Goal: Task Accomplishment & Management: Use online tool/utility

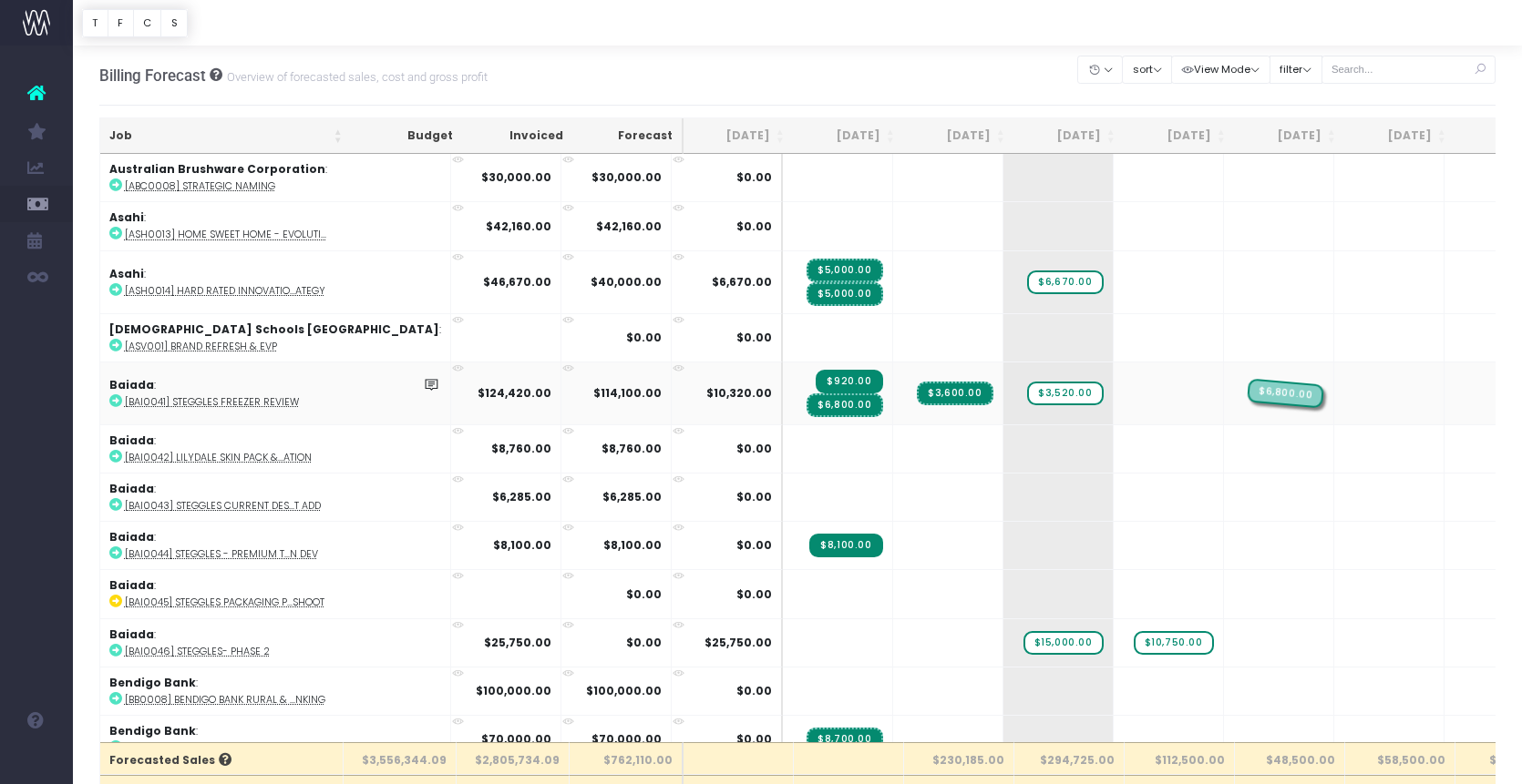
drag, startPoint x: 1089, startPoint y: 396, endPoint x: 1171, endPoint y: 393, distance: 82.1
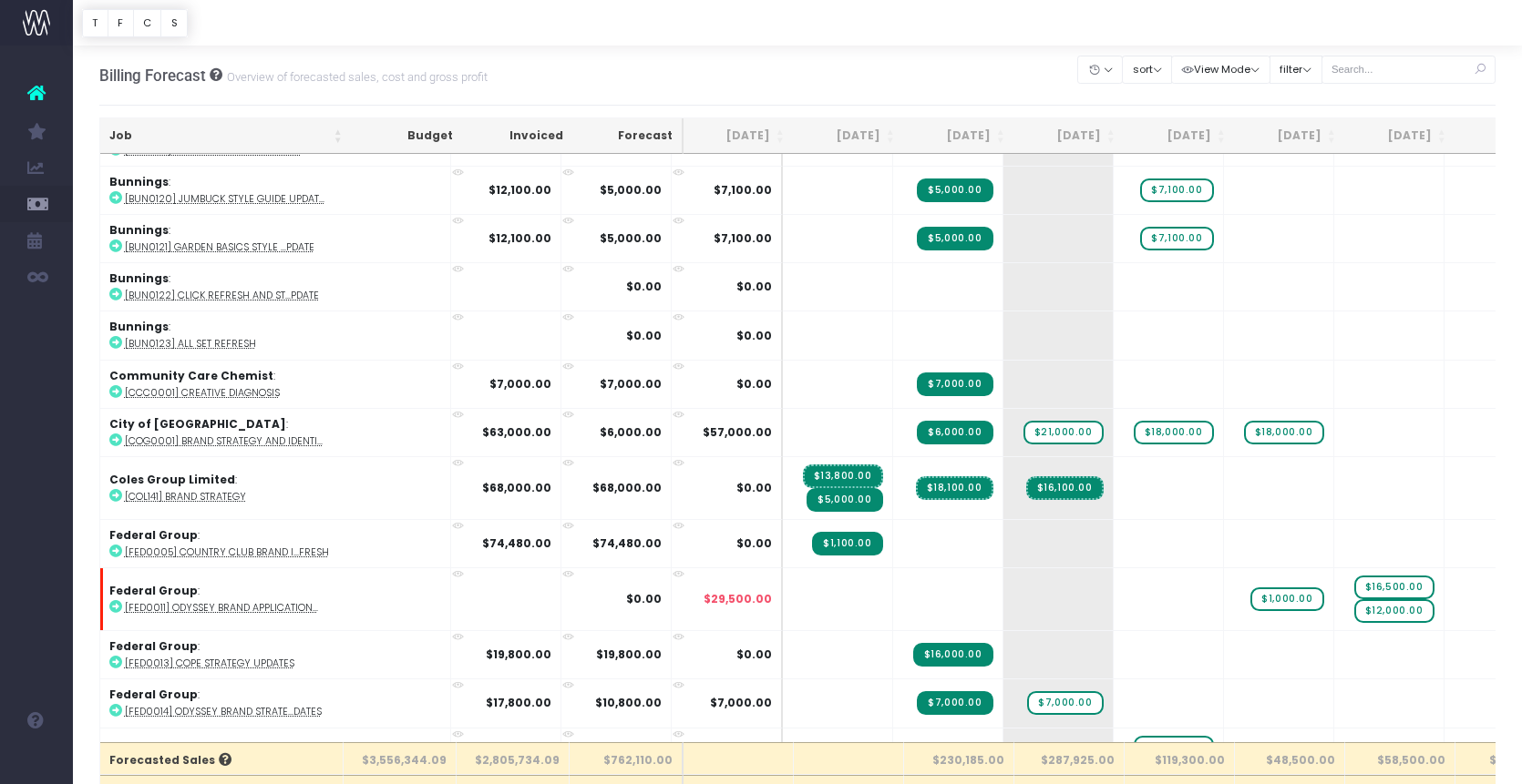
scroll to position [1286, 0]
click at [1113, 484] on span "+" at bounding box center [1141, 488] width 55 height 62
click at [1113, 470] on span "+" at bounding box center [1141, 488] width 55 height 62
click at [1113, 473] on span "+" at bounding box center [1141, 488] width 55 height 62
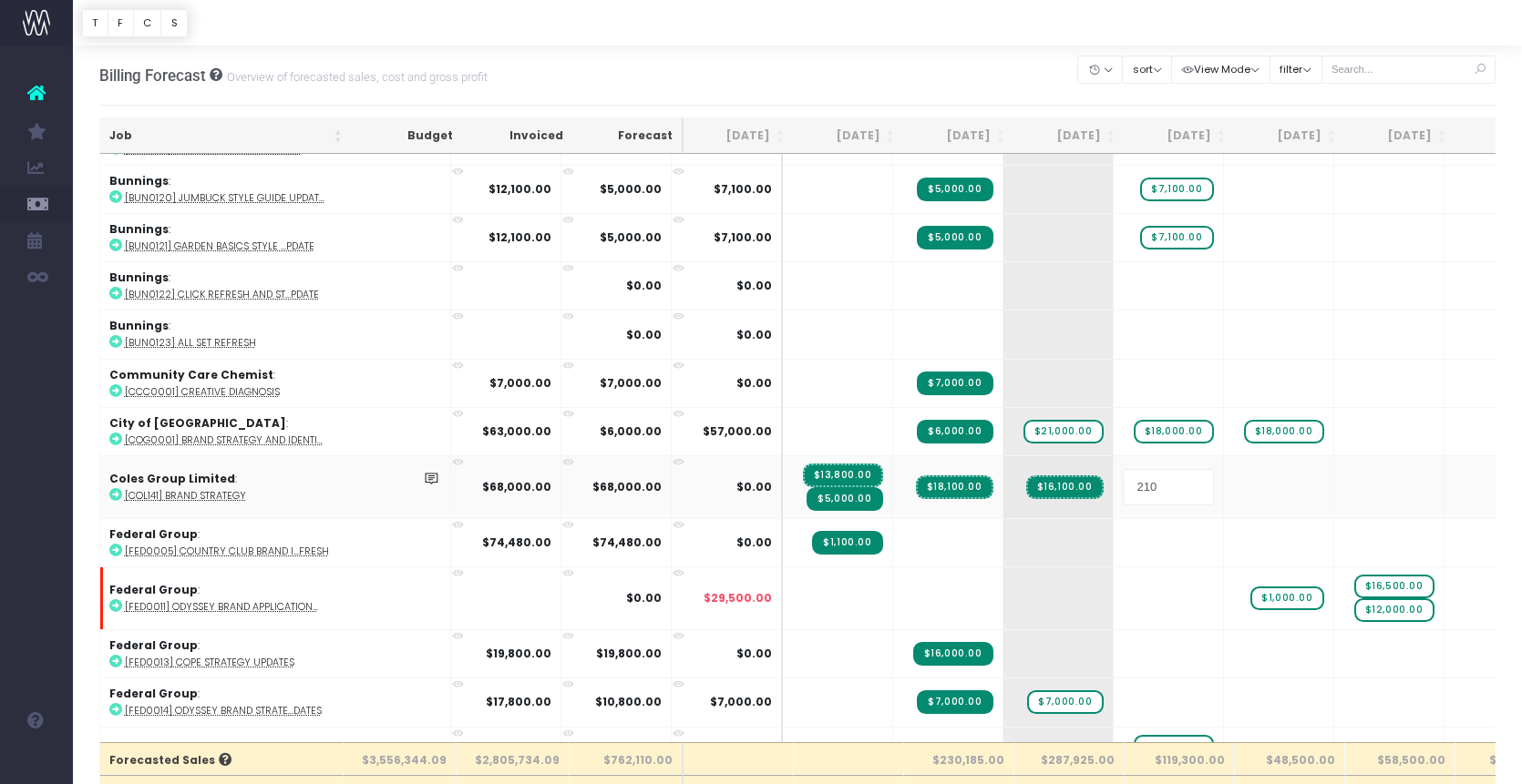
type input "2100"
click at [992, 483] on body "Oh my... this is bad. wayahead wasn't able to load this page. Please contact su…" at bounding box center [761, 392] width 1522 height 784
click at [992, 483] on div at bounding box center [761, 392] width 1522 height 784
click at [1026, 483] on span "$16,100.00" at bounding box center [1064, 488] width 78 height 24
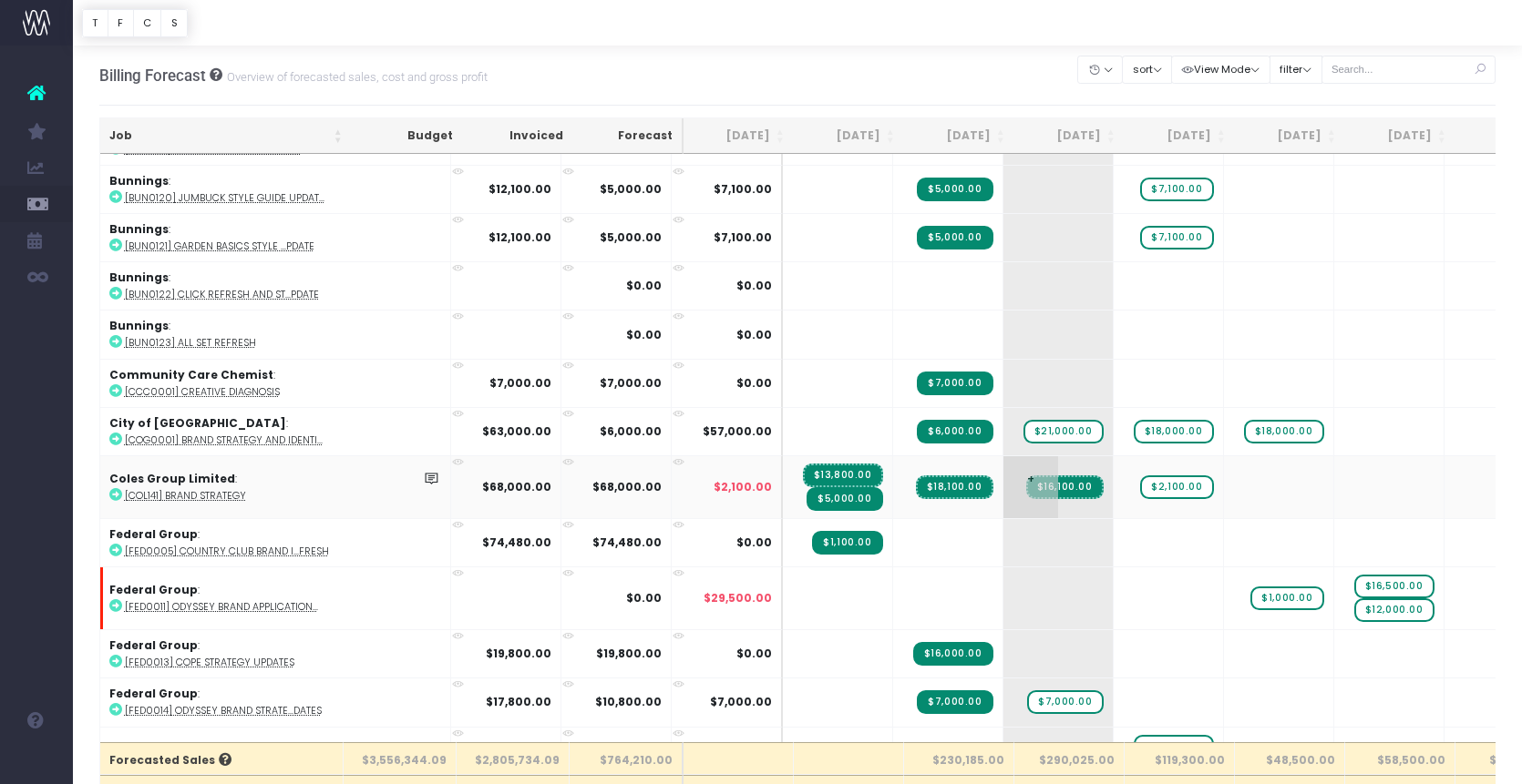
click at [1026, 481] on span "$16,100.00" at bounding box center [1064, 488] width 78 height 24
click at [1026, 486] on span "$16,100.00" at bounding box center [1064, 488] width 78 height 24
click at [1026, 485] on span "$16,100.00" at bounding box center [1064, 488] width 78 height 24
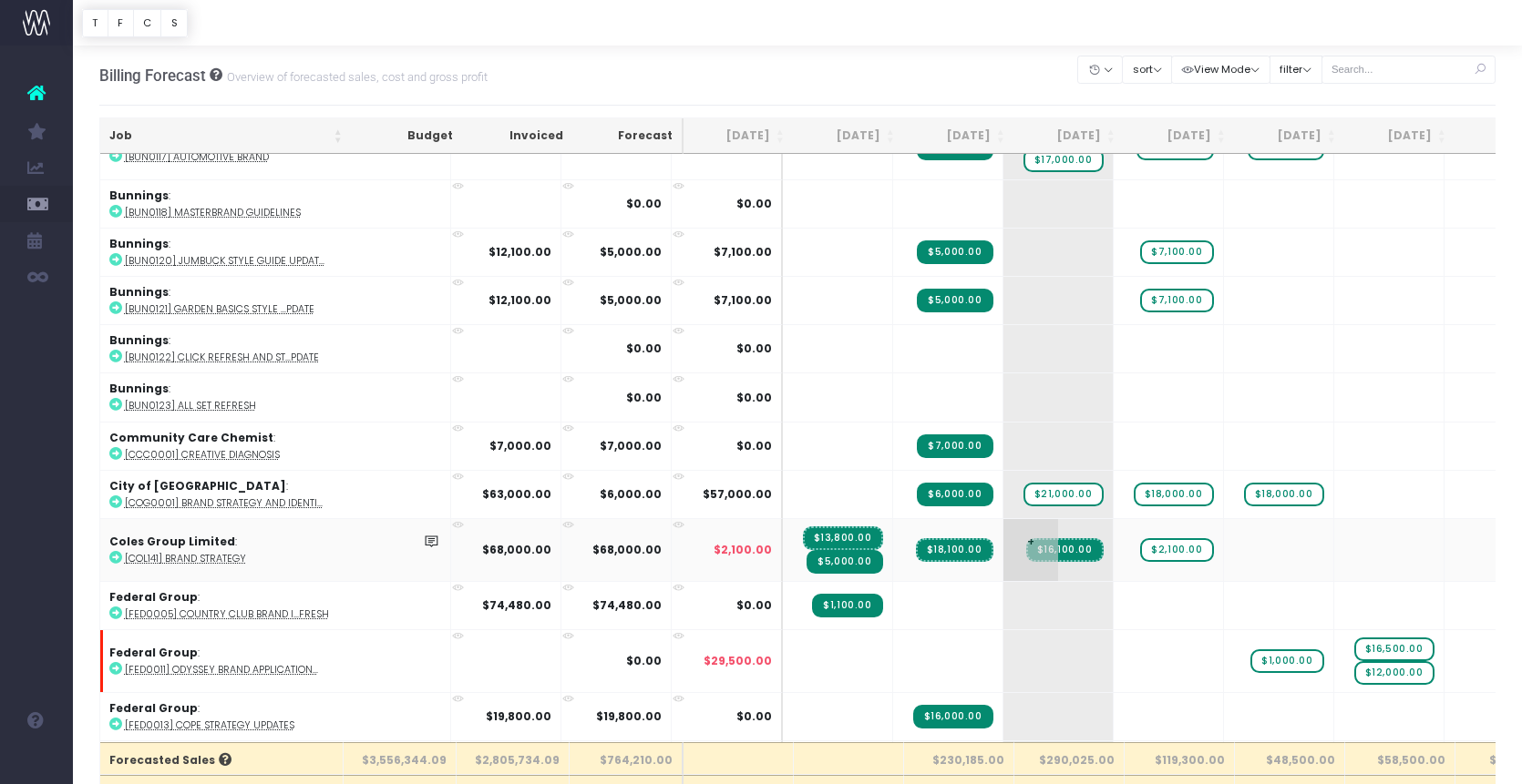
scroll to position [1222, 0]
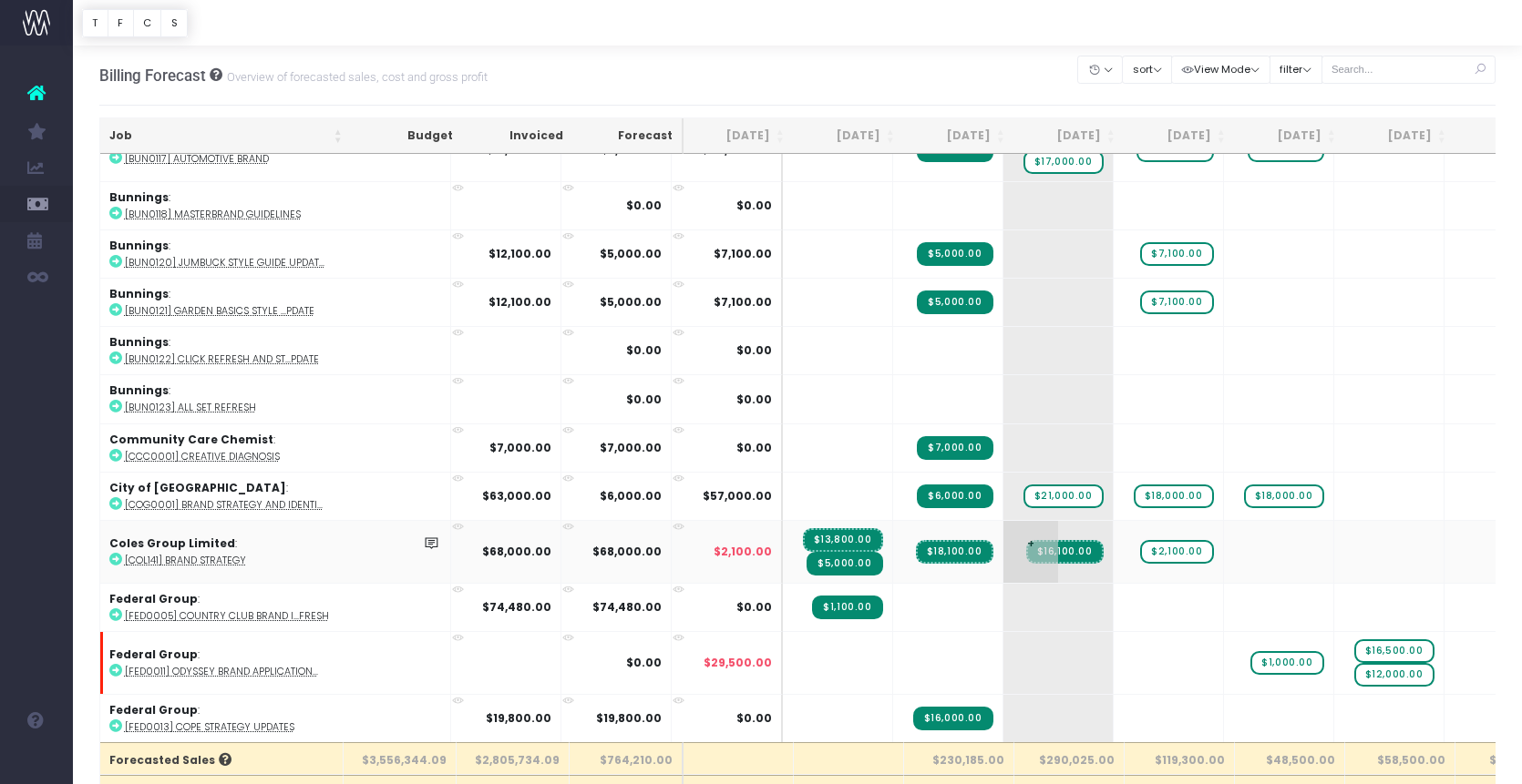
click at [1026, 552] on span "$16,100.00" at bounding box center [1064, 552] width 78 height 24
click at [1026, 549] on span "$16,100.00" at bounding box center [1064, 552] width 78 height 24
click at [1026, 548] on span "$16,100.00" at bounding box center [1064, 552] width 78 height 24
click at [1003, 548] on span "+" at bounding box center [1030, 552] width 55 height 62
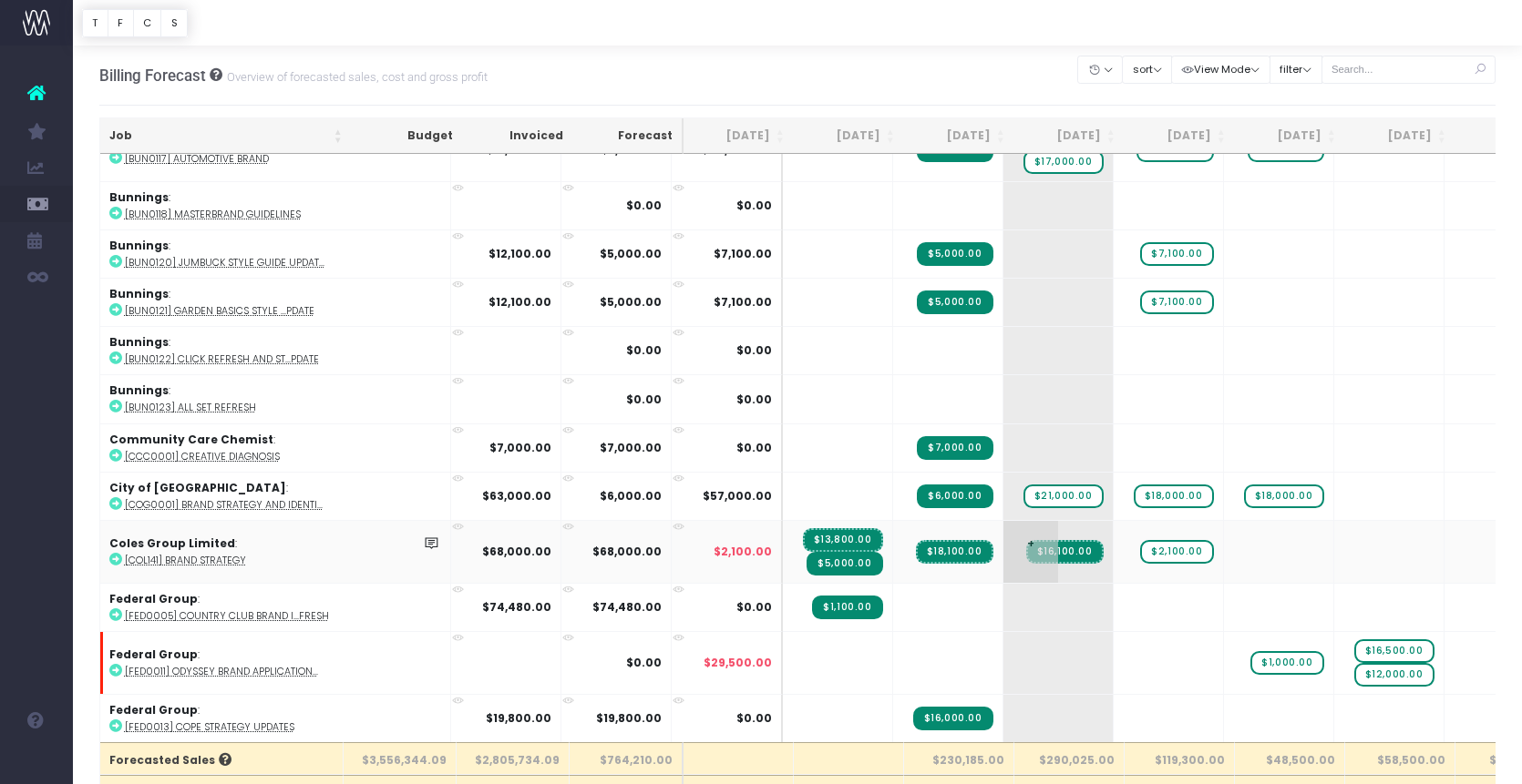
click at [1003, 534] on span "+" at bounding box center [1030, 552] width 55 height 62
click at [1003, 537] on span "+" at bounding box center [1030, 552] width 55 height 62
type input "14000"
click at [1048, 569] on body "Oh my... this is bad. wayahead wasn't able to load this page. Please contact su…" at bounding box center [761, 392] width 1522 height 784
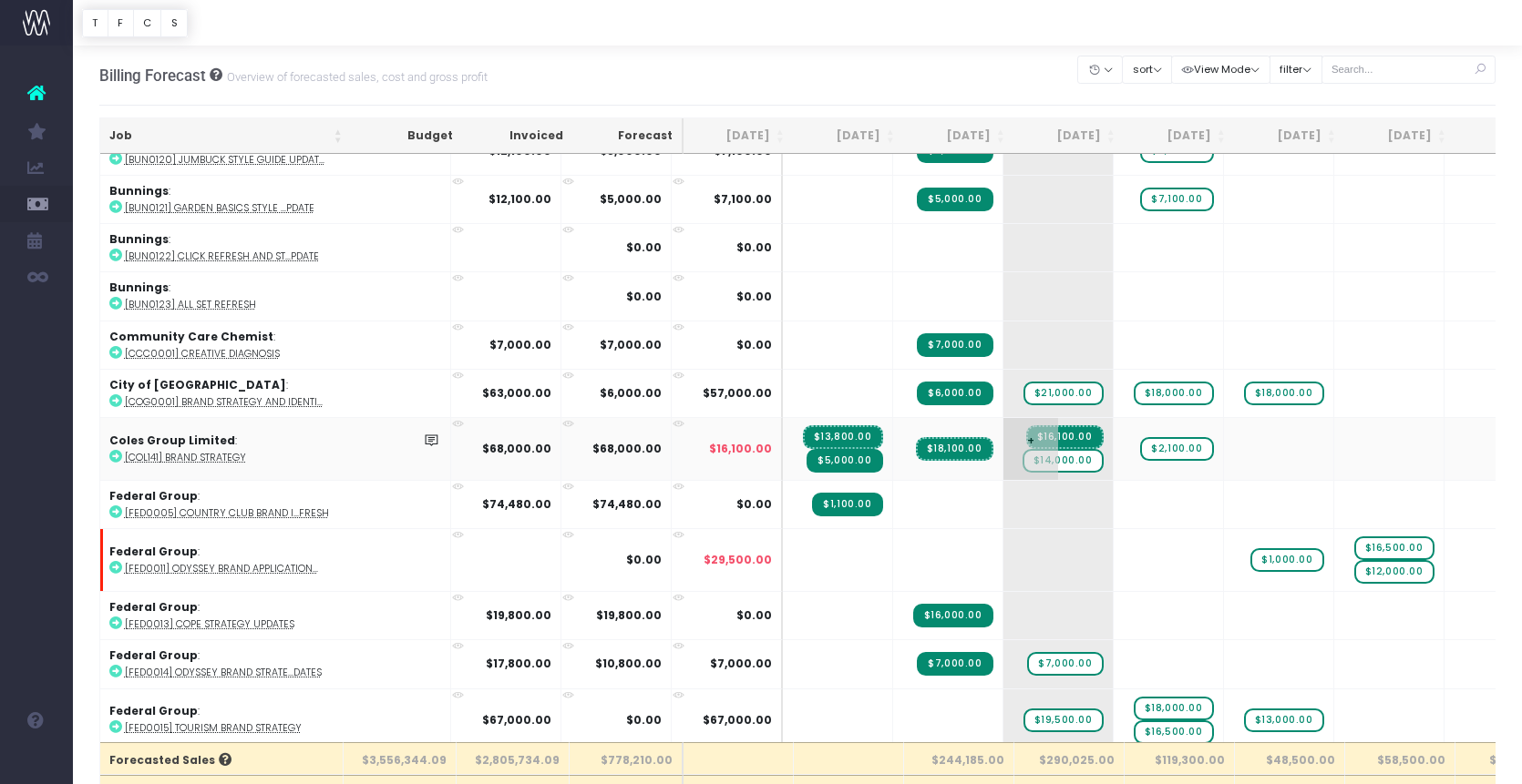
scroll to position [1326, 0]
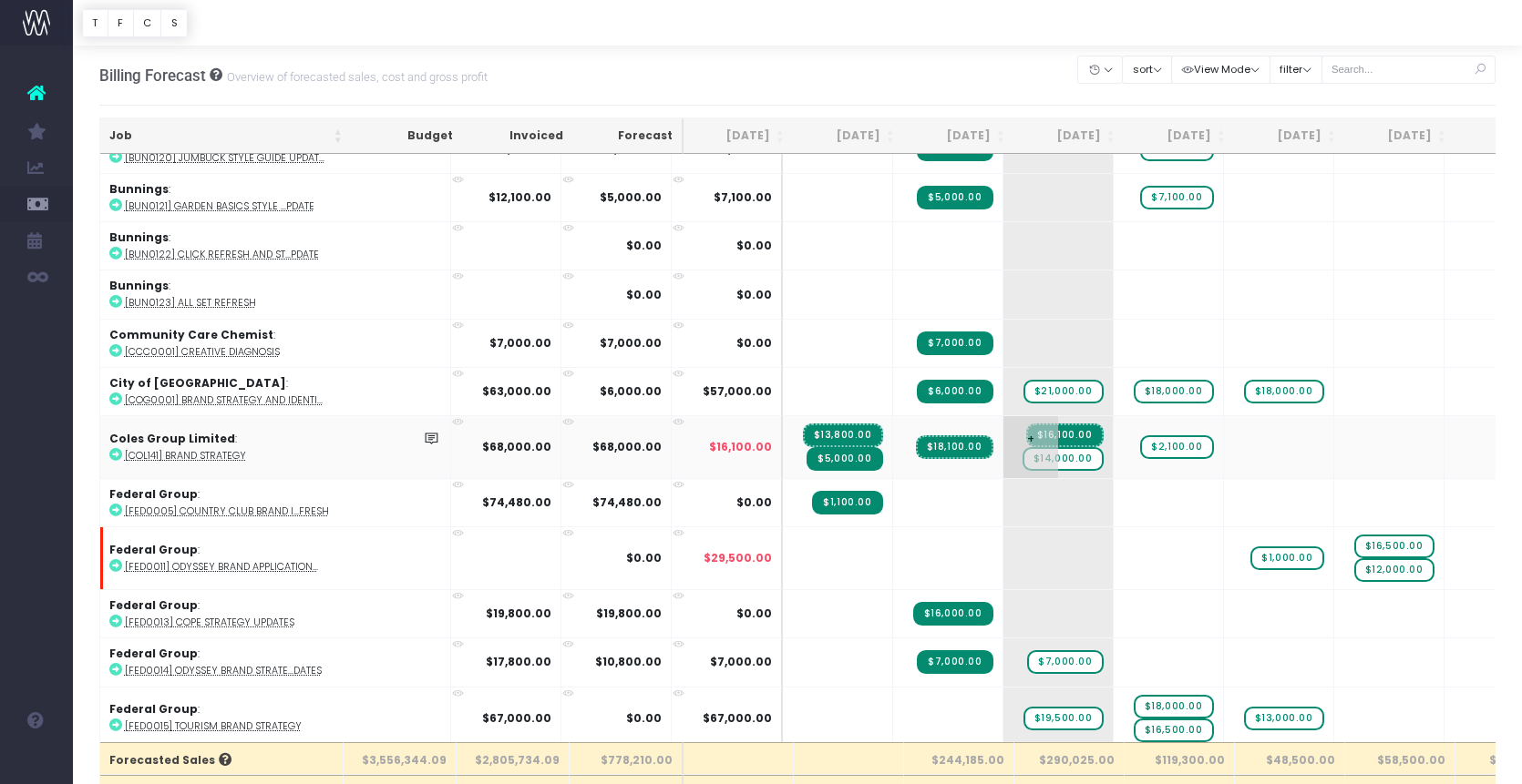
click at [1022, 457] on span "$14,000.00" at bounding box center [1062, 459] width 81 height 24
type input "0"
click at [1140, 446] on span "$2,100.00" at bounding box center [1176, 448] width 73 height 24
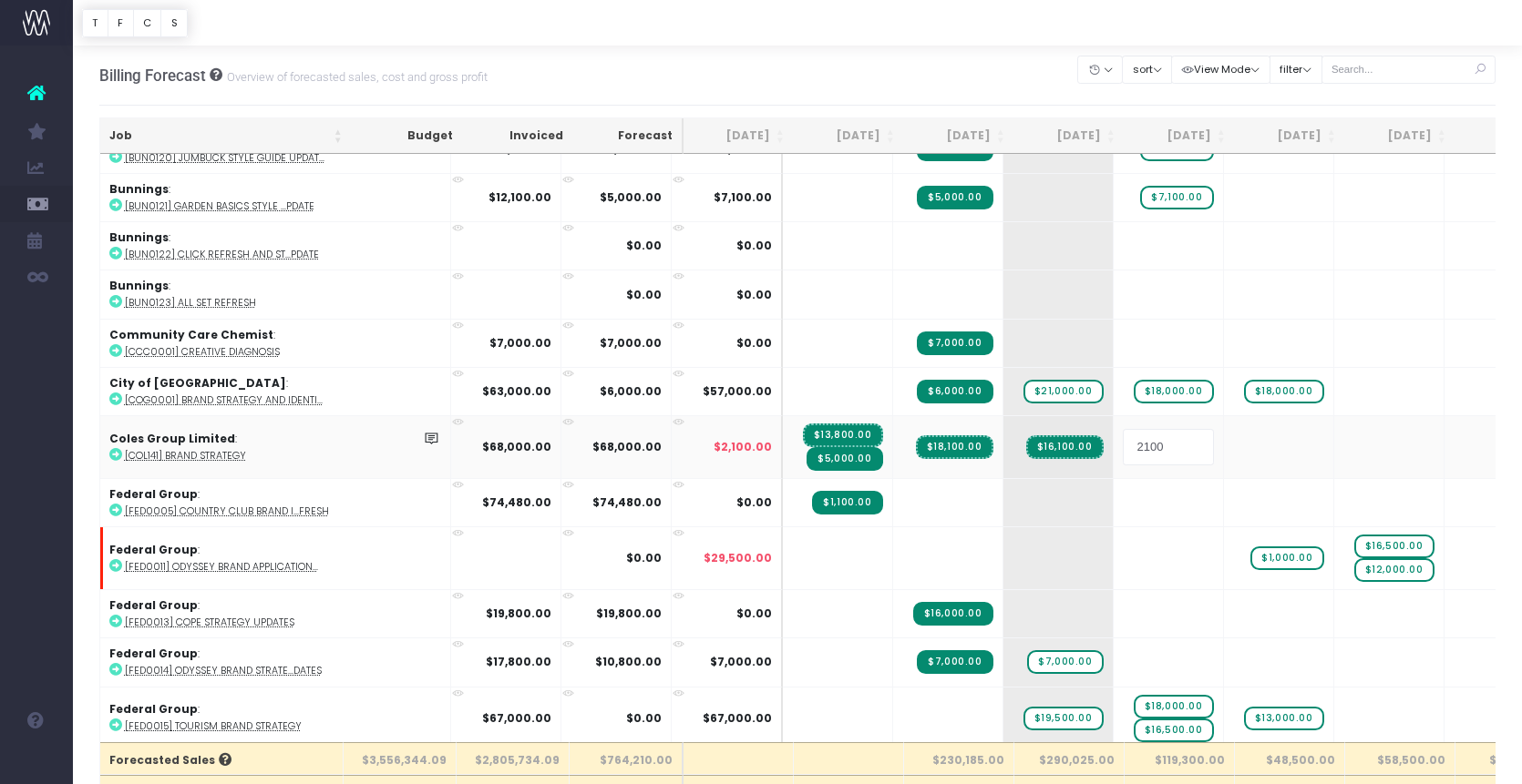
type input "0"
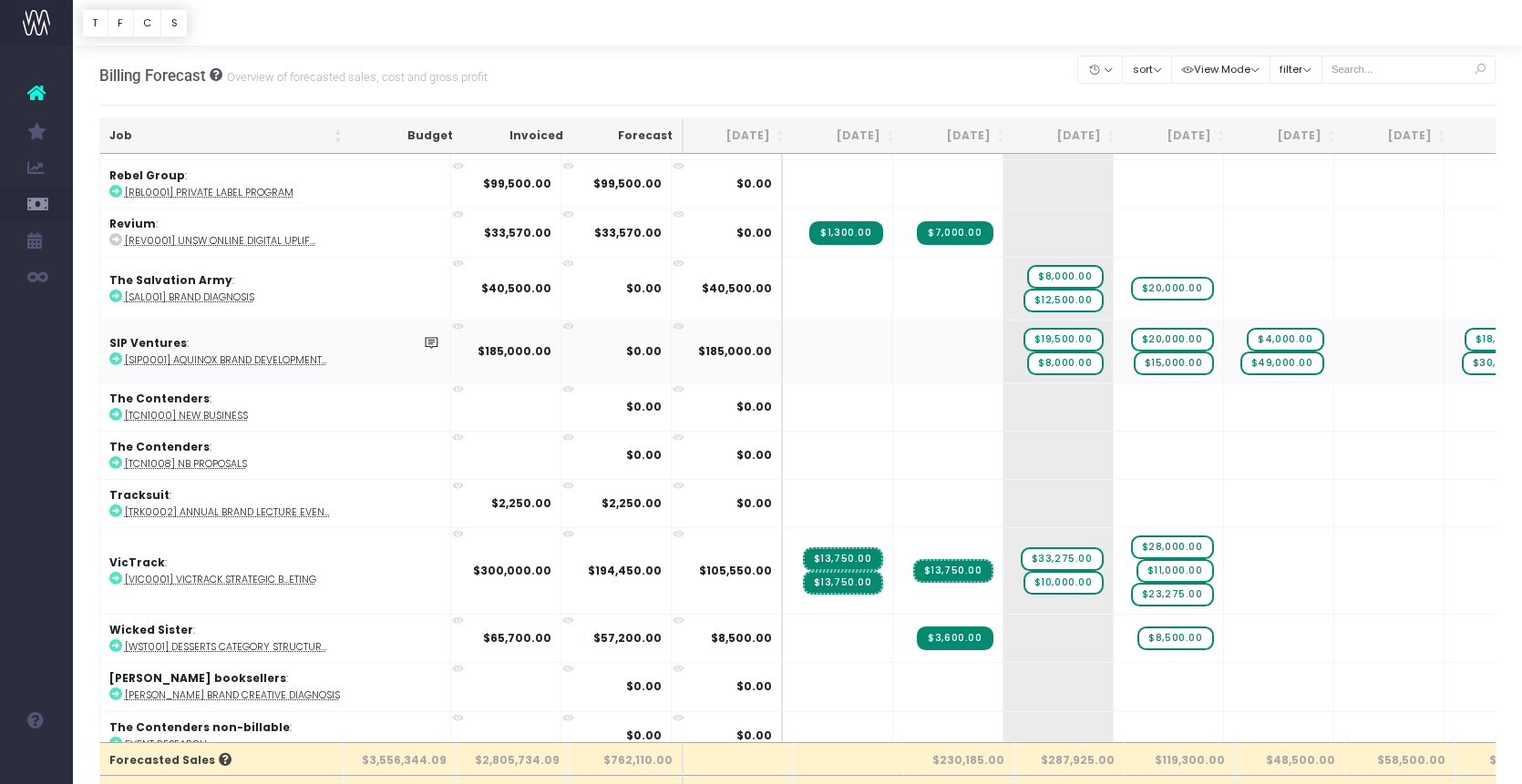
scroll to position [3577, 0]
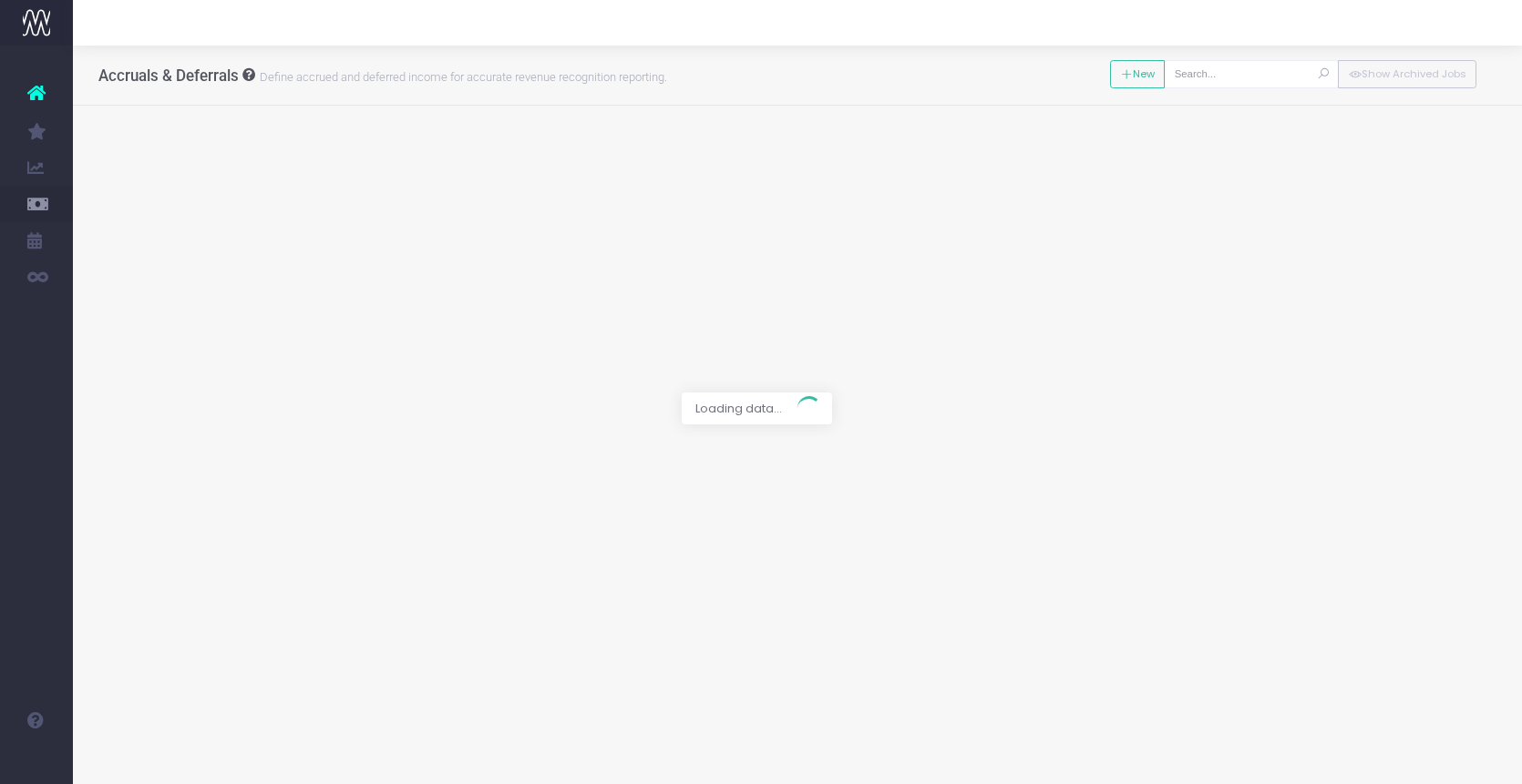
type input "[COL141] Brand Strategy"
type input "Invoice TCC2453 / [DATE] / $34,200.00"
type input "[COL141] Brand Strategy"
type input "Invoice TCC2453 / [DATE] / $34,200.00"
type input "[COL141] Brand Strategy"
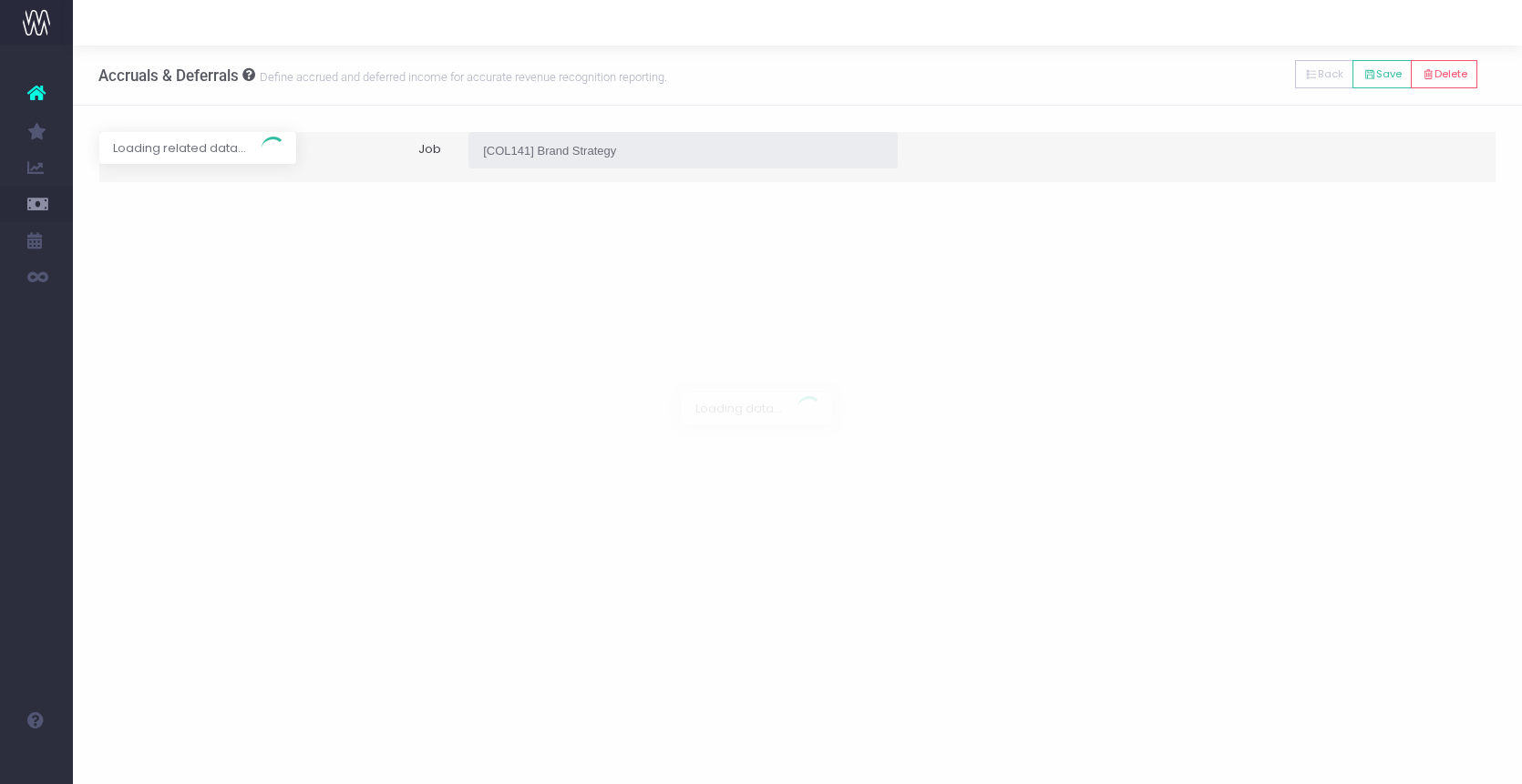
type input "Invoice TCC2453 / [DATE] / $34,200.00"
